Goal: Task Accomplishment & Management: Manage account settings

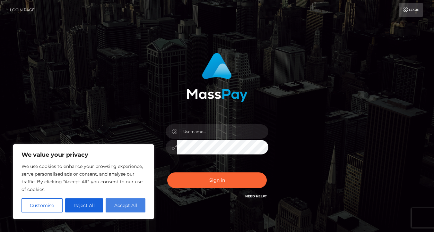
click at [121, 204] on button "Accept All" at bounding box center [126, 206] width 40 height 14
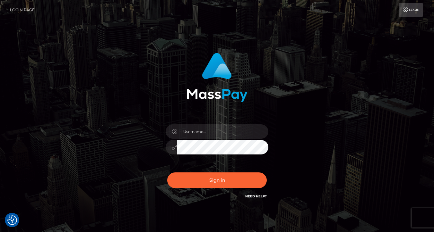
checkbox input "true"
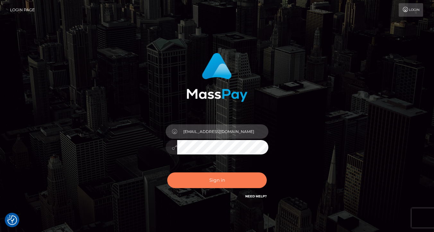
type input "jadeek121@gmail.com"
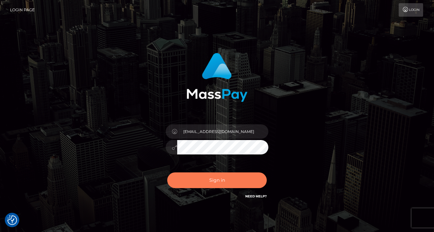
click at [222, 177] on button "Sign in" at bounding box center [216, 181] width 99 height 16
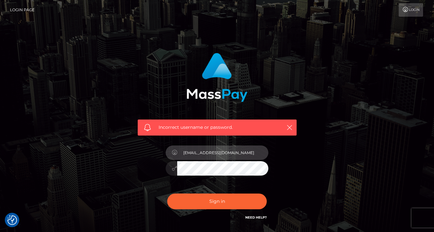
type input "[EMAIL_ADDRESS][DOMAIN_NAME]"
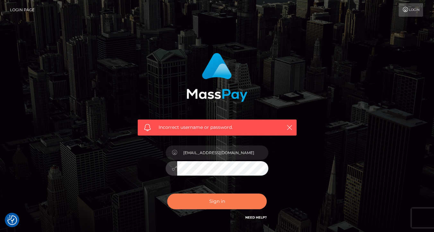
click at [223, 201] on button "Sign in" at bounding box center [216, 202] width 99 height 16
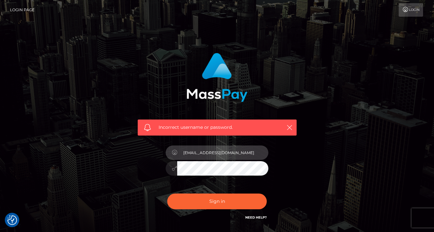
type input "[EMAIL_ADDRESS][DOMAIN_NAME]"
click at [217, 201] on button "Sign in" at bounding box center [216, 202] width 99 height 16
checkbox input "true"
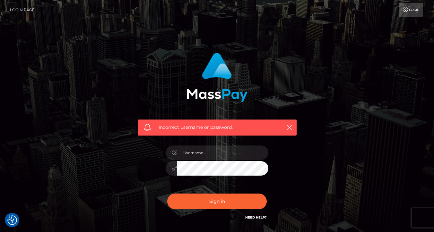
checkbox input "true"
type input "[EMAIL_ADDRESS][DOMAIN_NAME]"
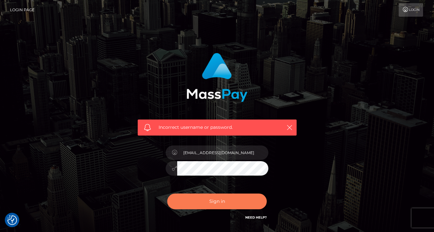
click at [232, 205] on button "Sign in" at bounding box center [216, 202] width 99 height 16
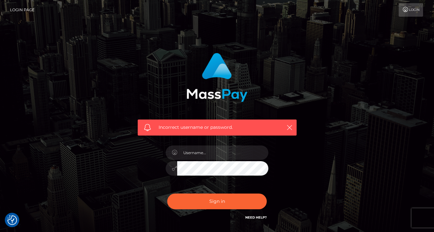
checkbox input "true"
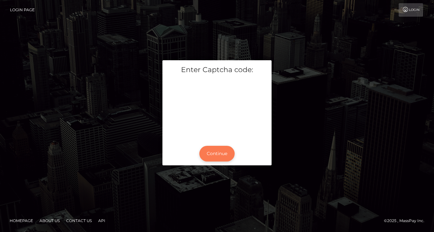
click at [216, 156] on button "Continue" at bounding box center [216, 154] width 35 height 16
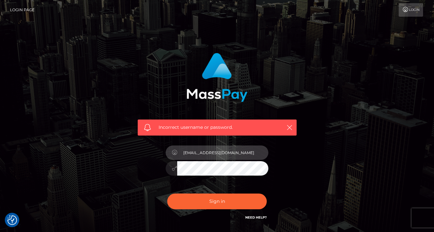
type input "jadeek121@gmail.com"
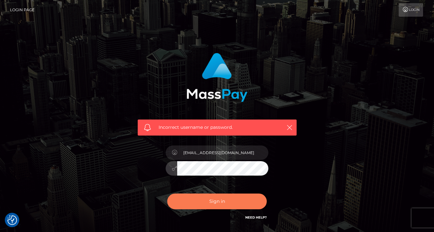
click at [229, 202] on button "Sign in" at bounding box center [216, 202] width 99 height 16
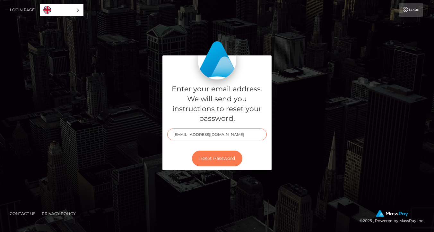
type input "jadeek121@gmail.com"
click at [214, 160] on button "Reset Password" at bounding box center [217, 159] width 50 height 16
